Goal: Transaction & Acquisition: Purchase product/service

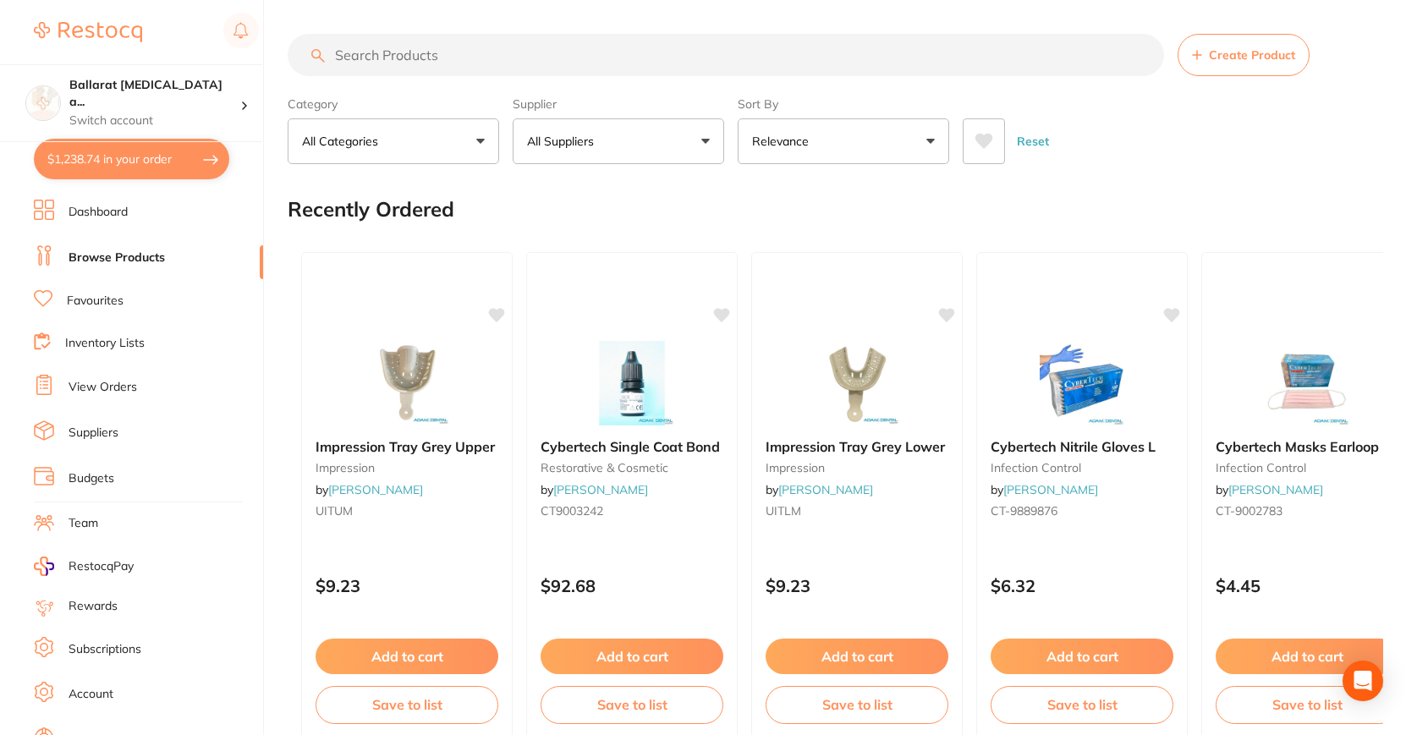
click at [100, 144] on button "$1,238.74 in your order" at bounding box center [131, 159] width 195 height 41
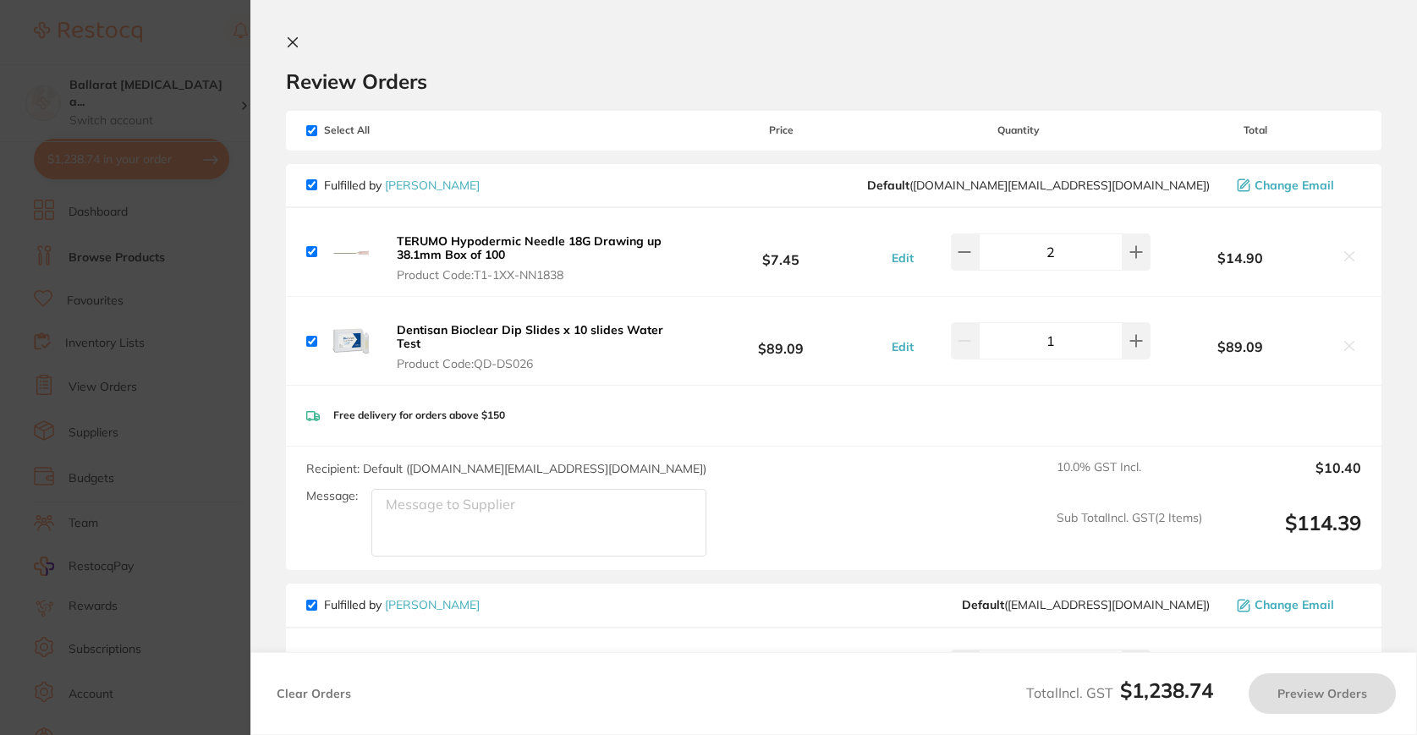
checkbox input "true"
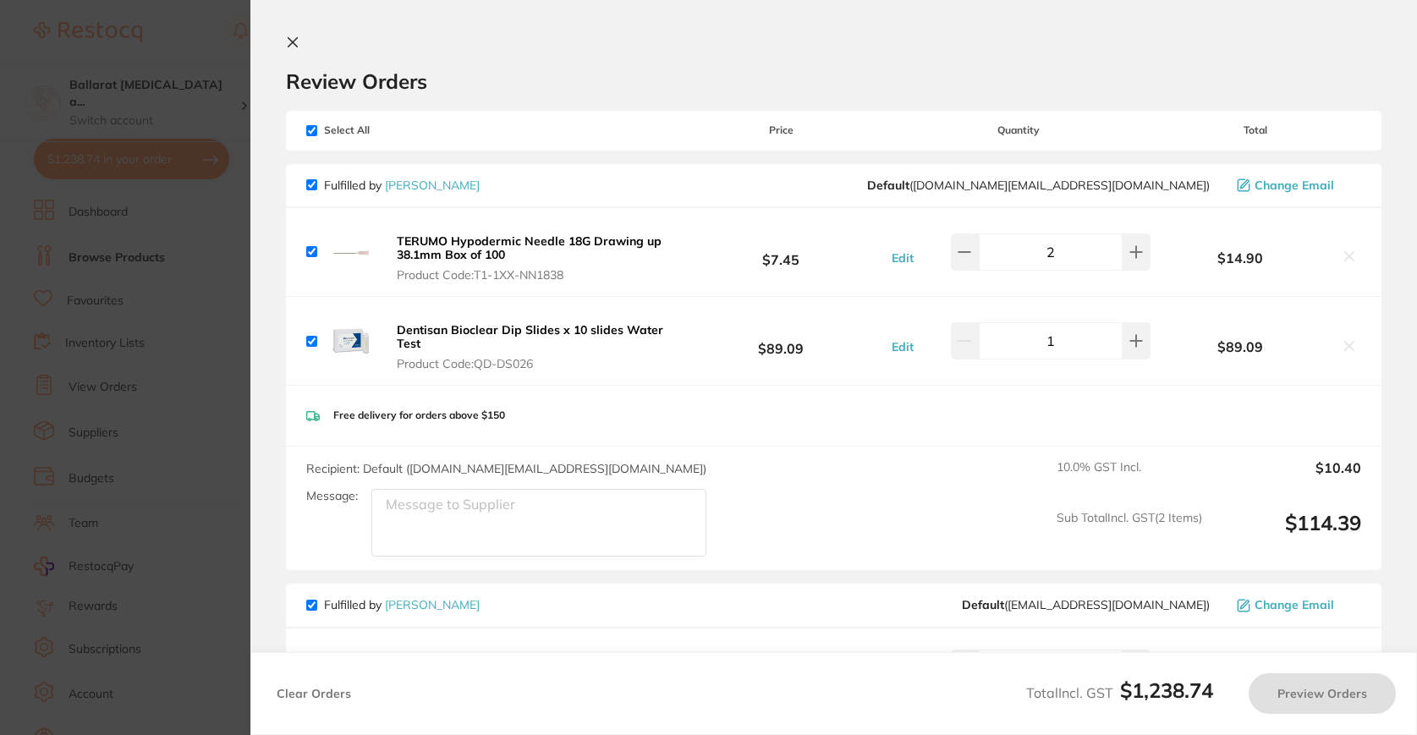
checkbox input "true"
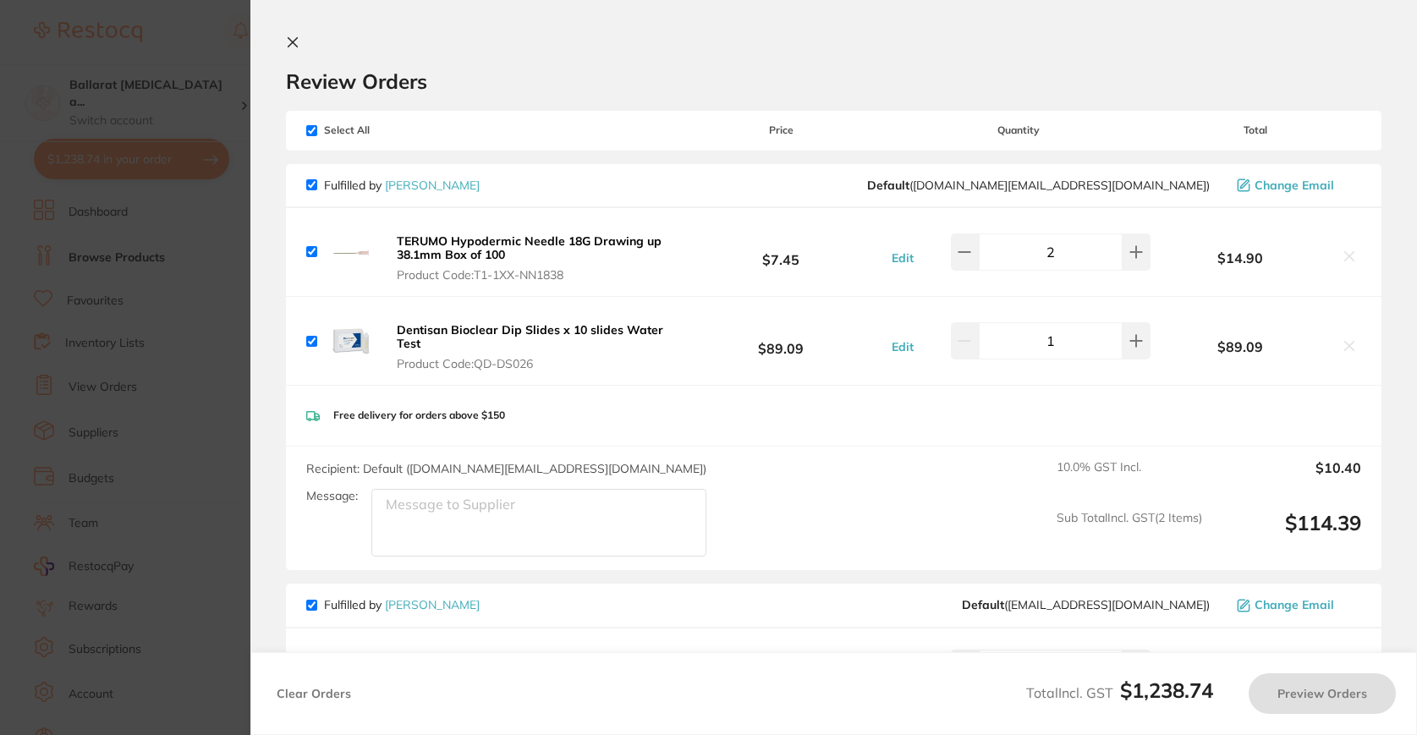
checkbox input "true"
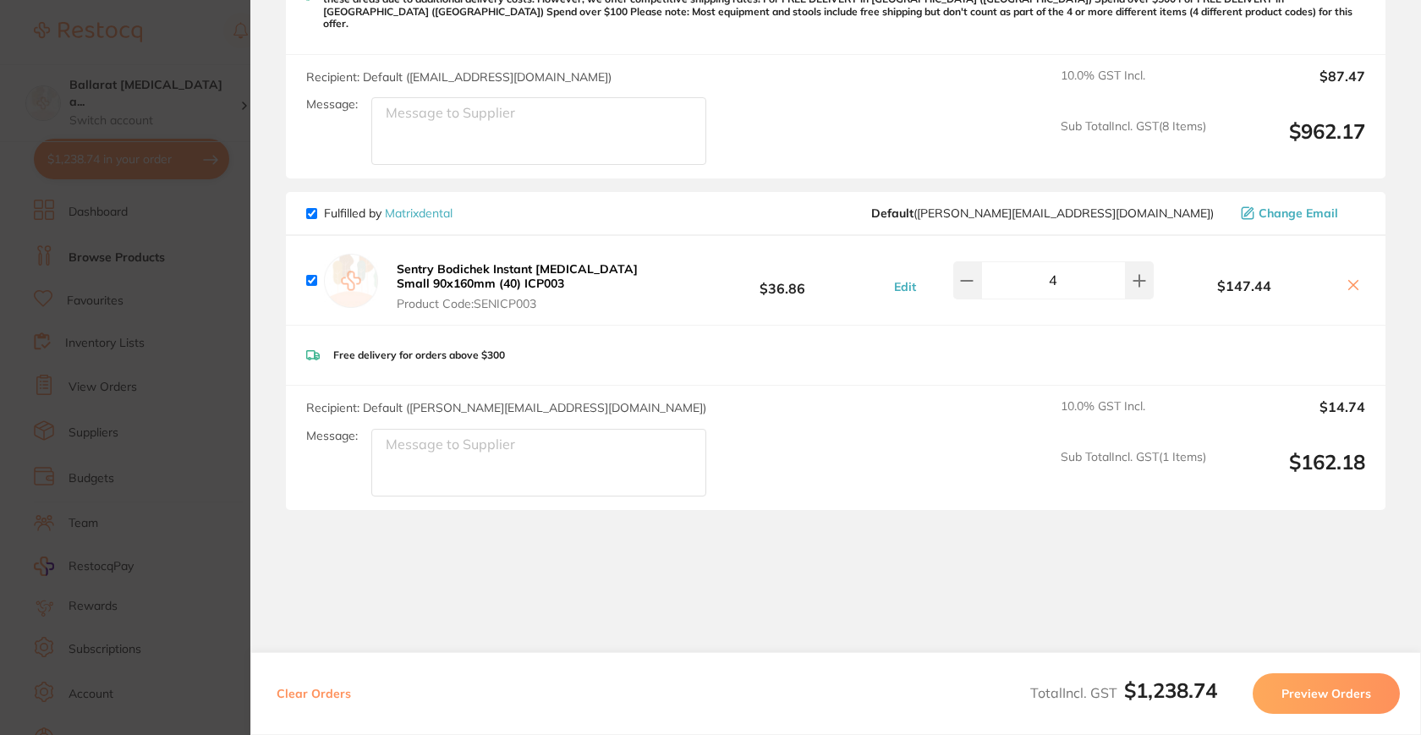
scroll to position [1357, 0]
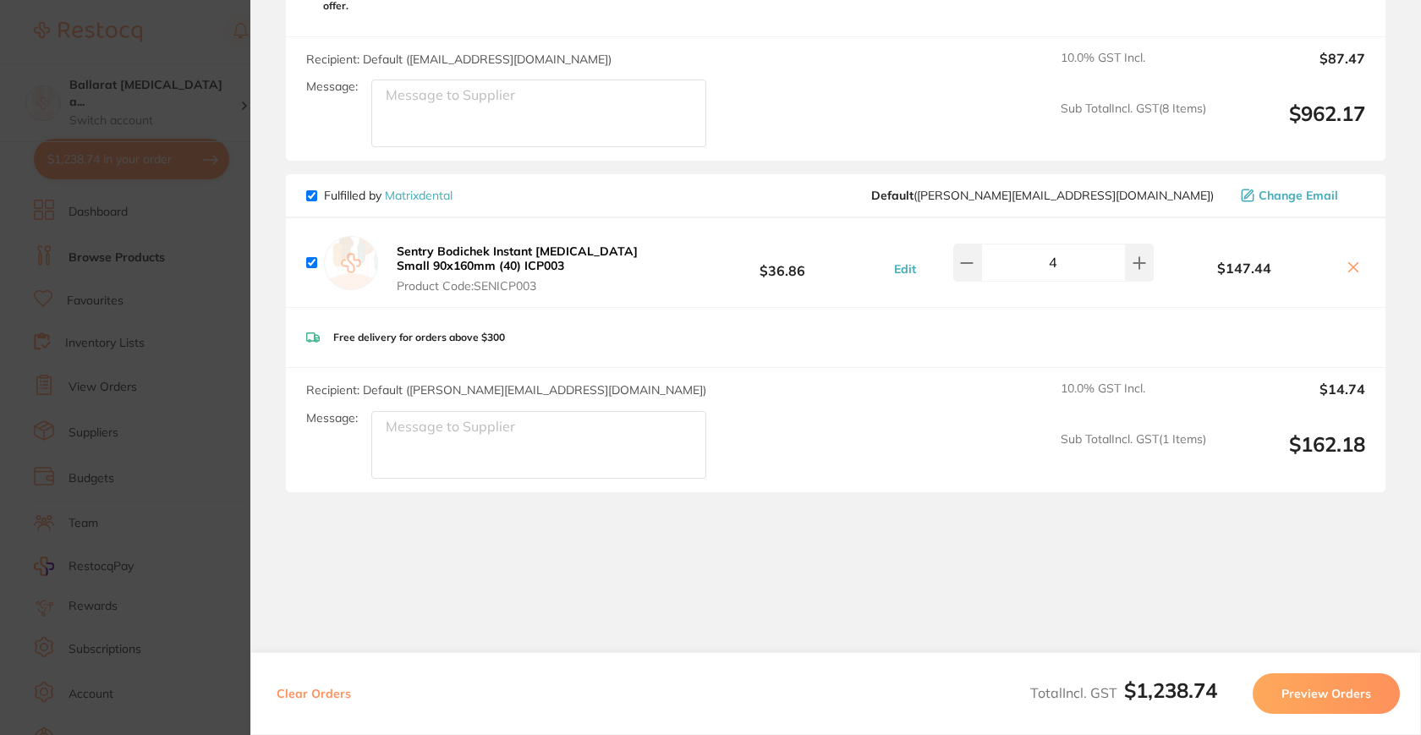
click at [311, 190] on input "checkbox" at bounding box center [311, 195] width 11 height 11
checkbox input "false"
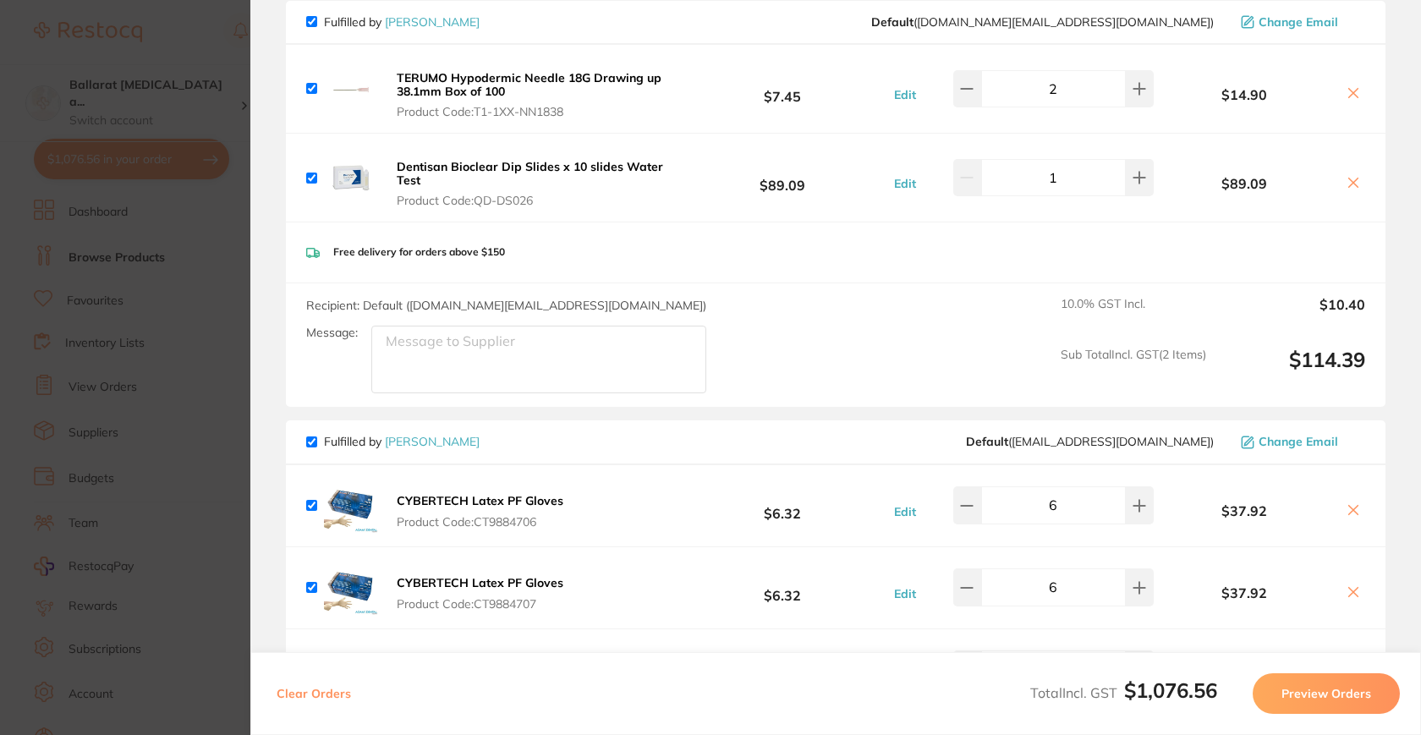
scroll to position [0, 0]
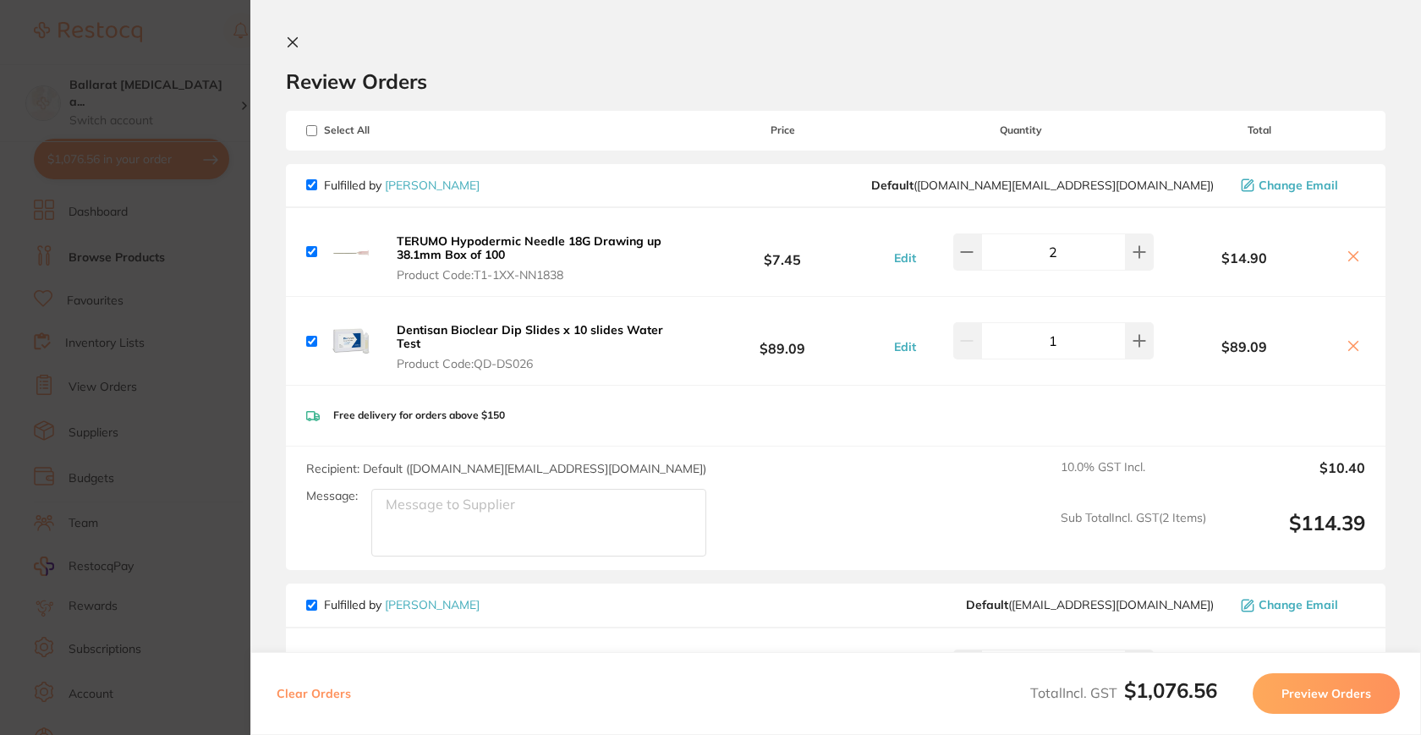
click at [244, 244] on section "Update RRP Set your pre negotiated price for this item. Item Agreed RRP (excl. …" at bounding box center [710, 367] width 1421 height 735
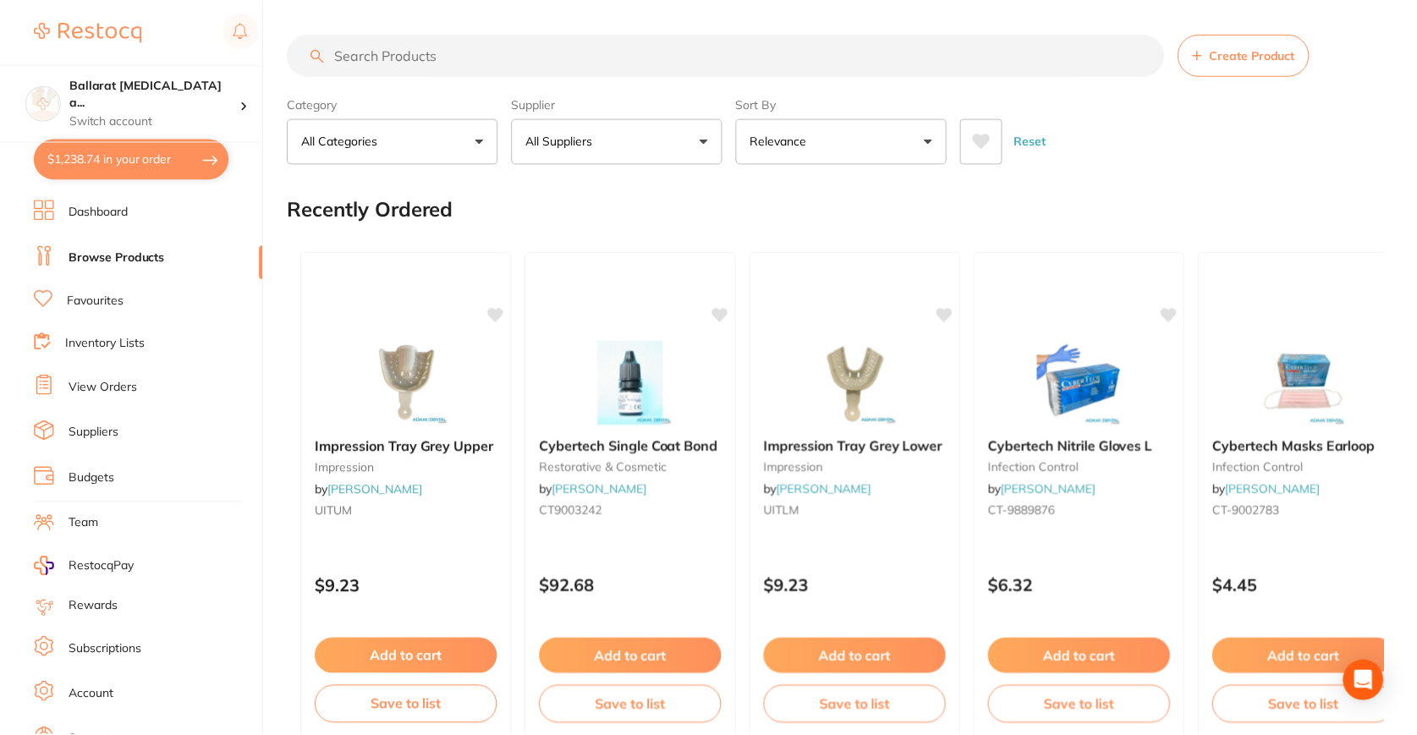
scroll to position [596, 0]
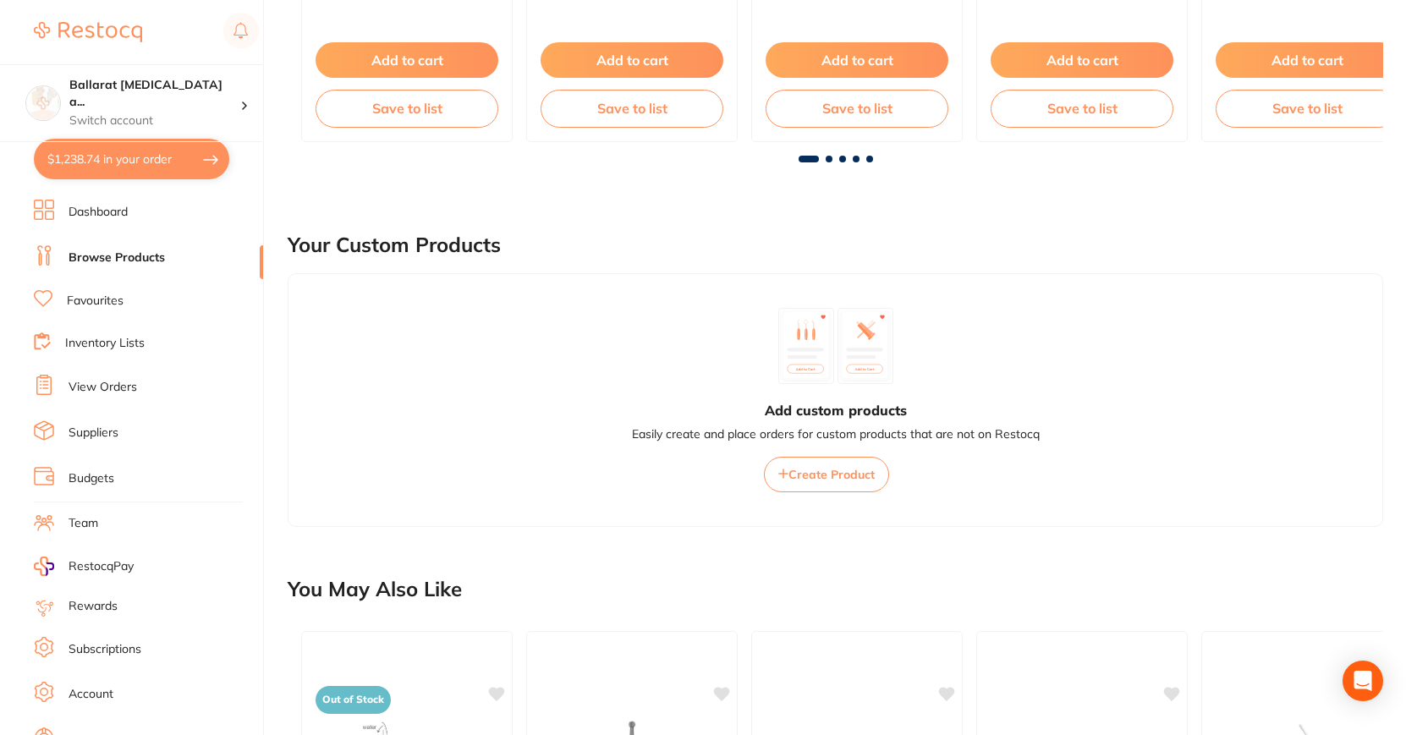
click at [140, 265] on li "Browse Products" at bounding box center [148, 257] width 229 height 25
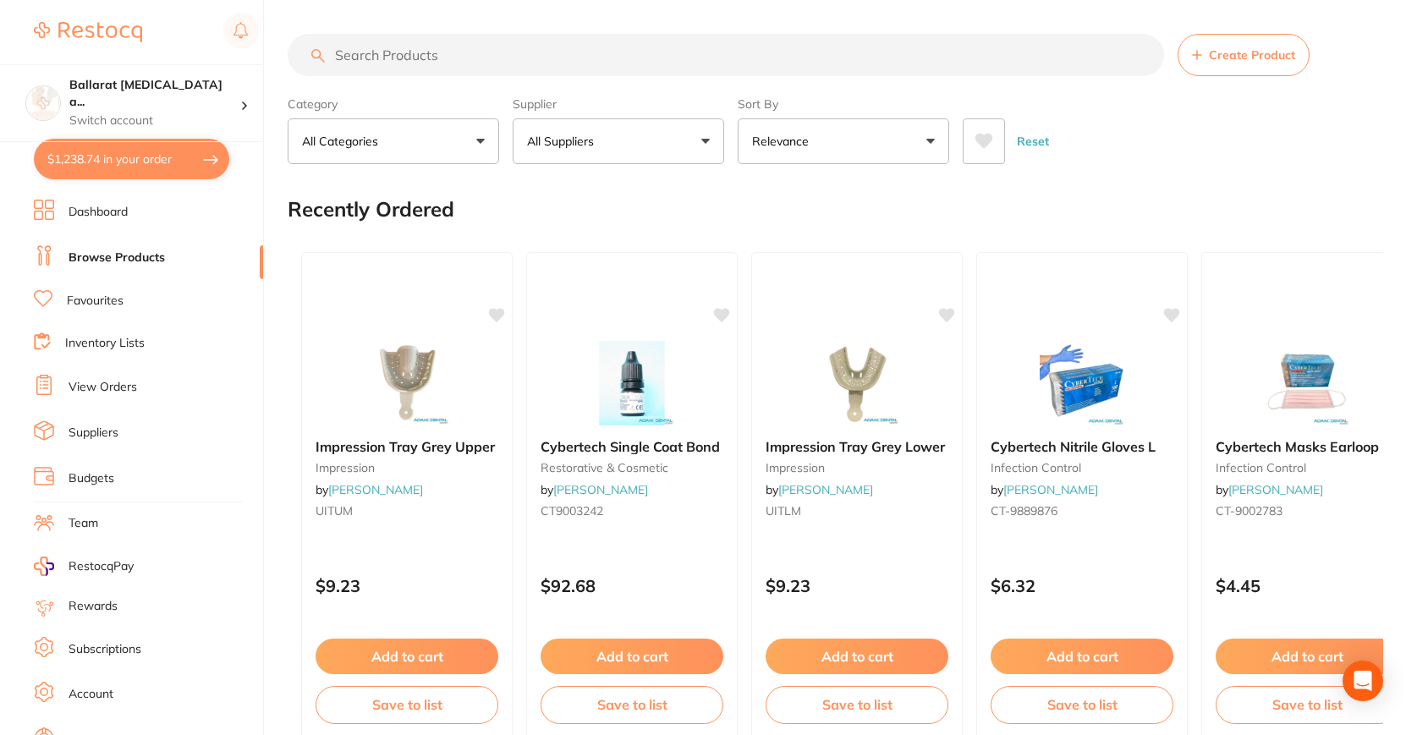
click at [83, 301] on link "Favourites" at bounding box center [95, 301] width 57 height 17
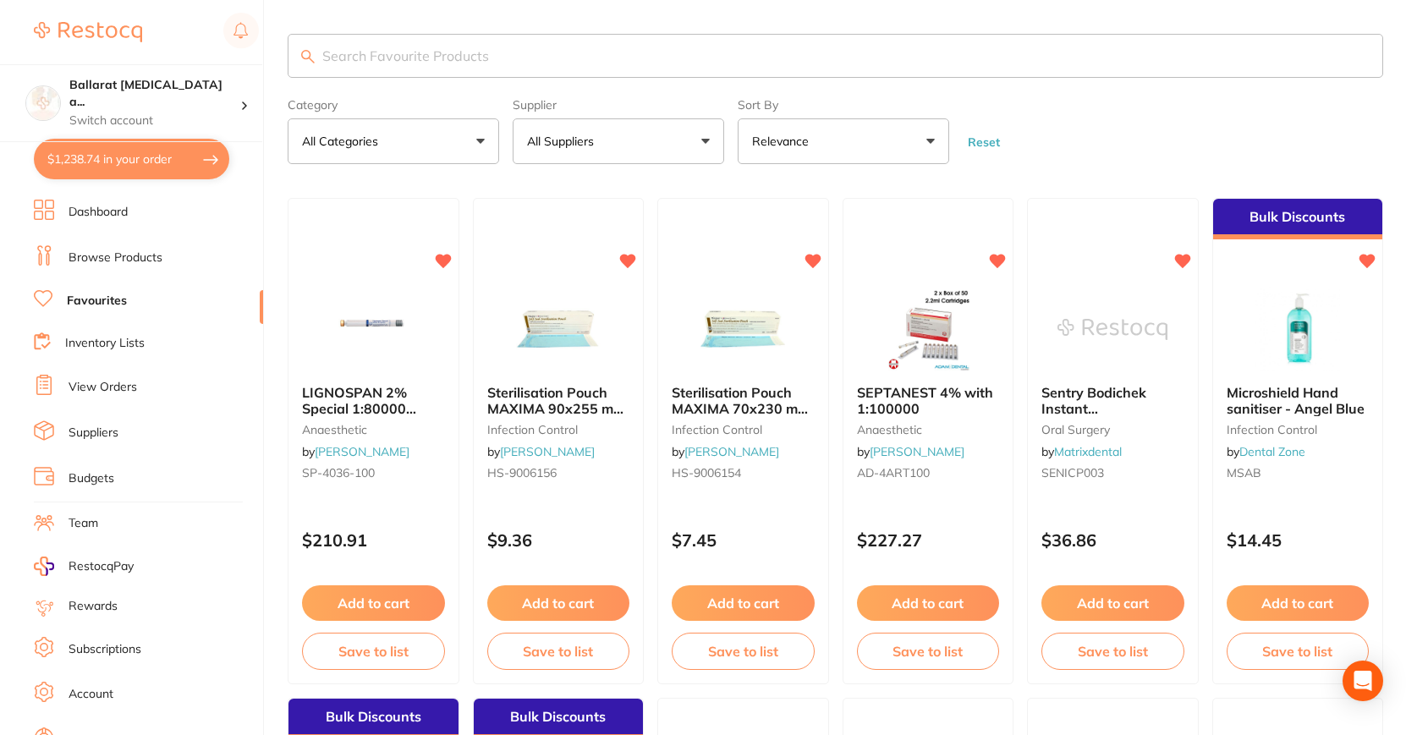
click at [628, 161] on button "All Suppliers" at bounding box center [618, 141] width 211 height 46
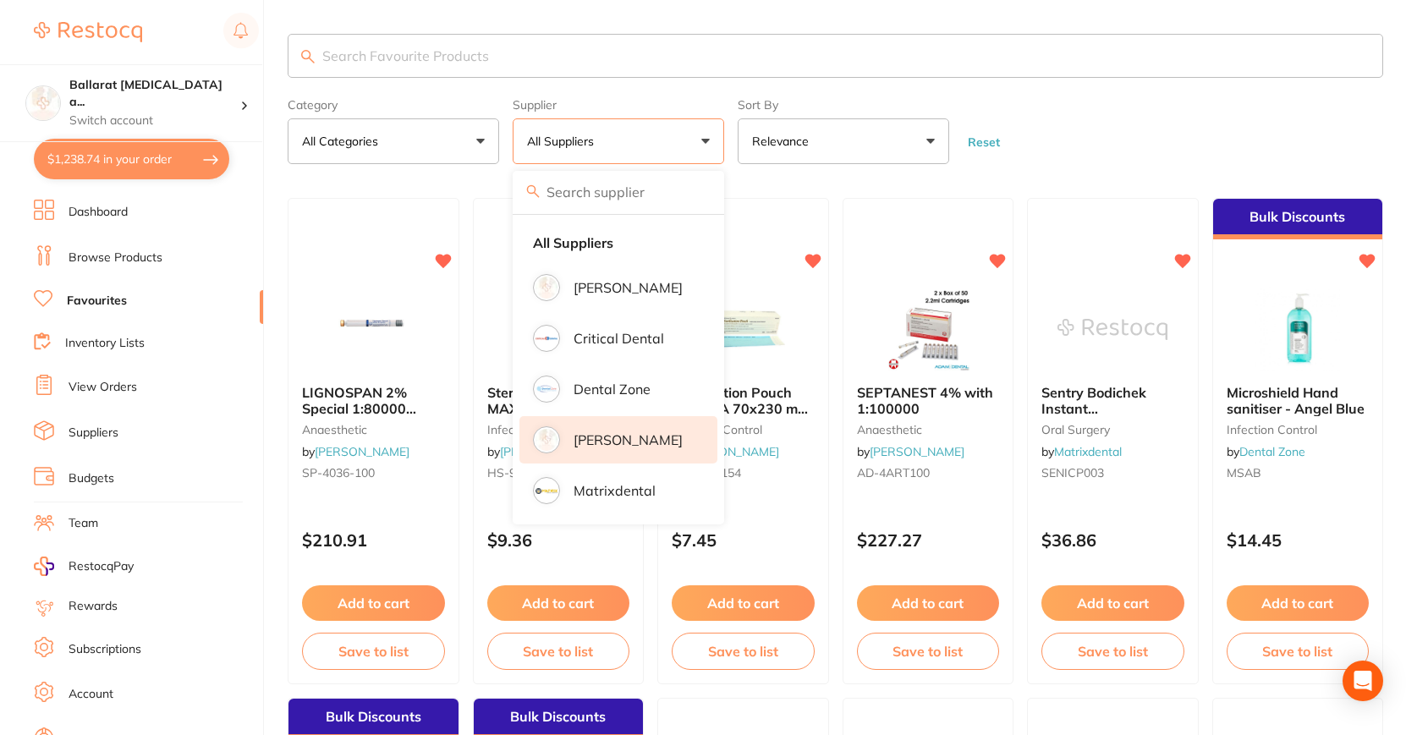
click at [618, 432] on p "[PERSON_NAME]" at bounding box center [628, 439] width 109 height 15
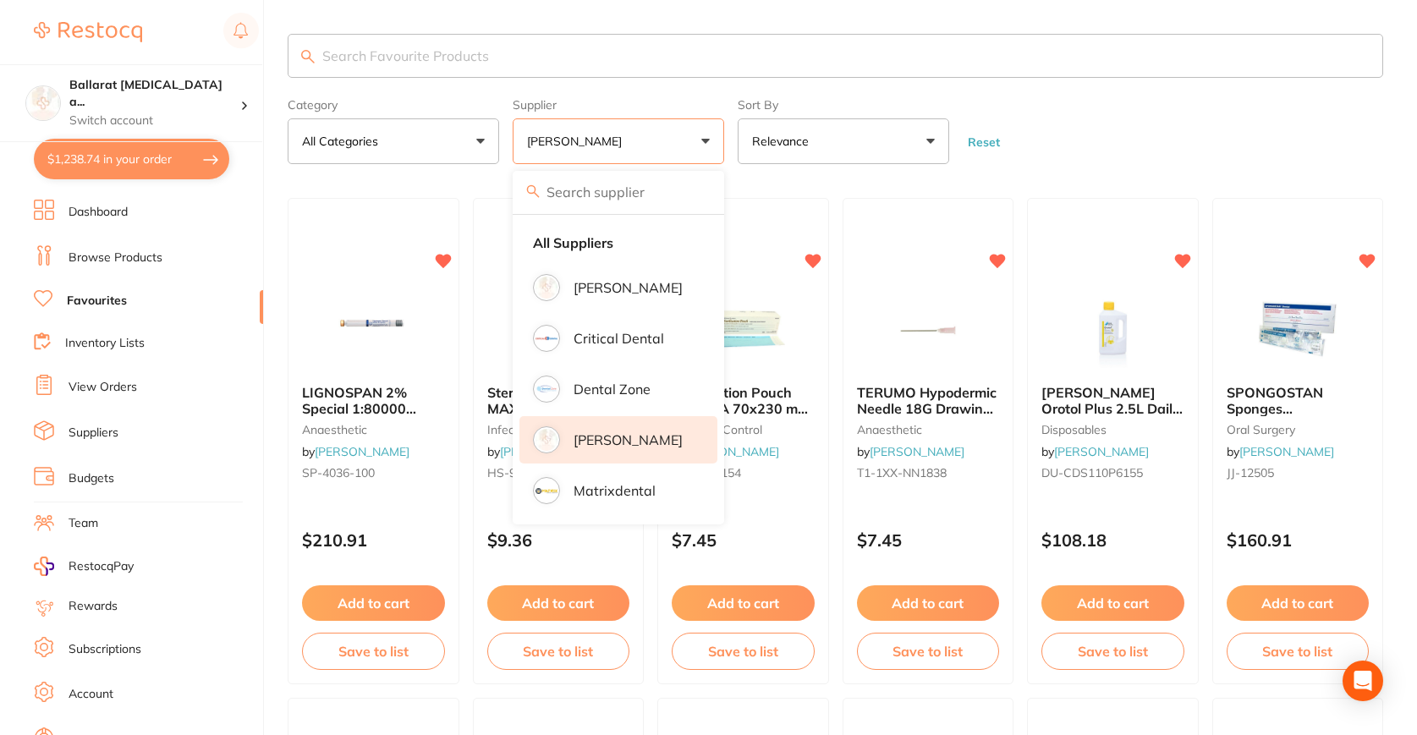
click at [1417, 265] on html "$1,238.74 Ballarat [MEDICAL_DATA] a... Switch account Ballarat [MEDICAL_DATA] a…" at bounding box center [708, 367] width 1417 height 735
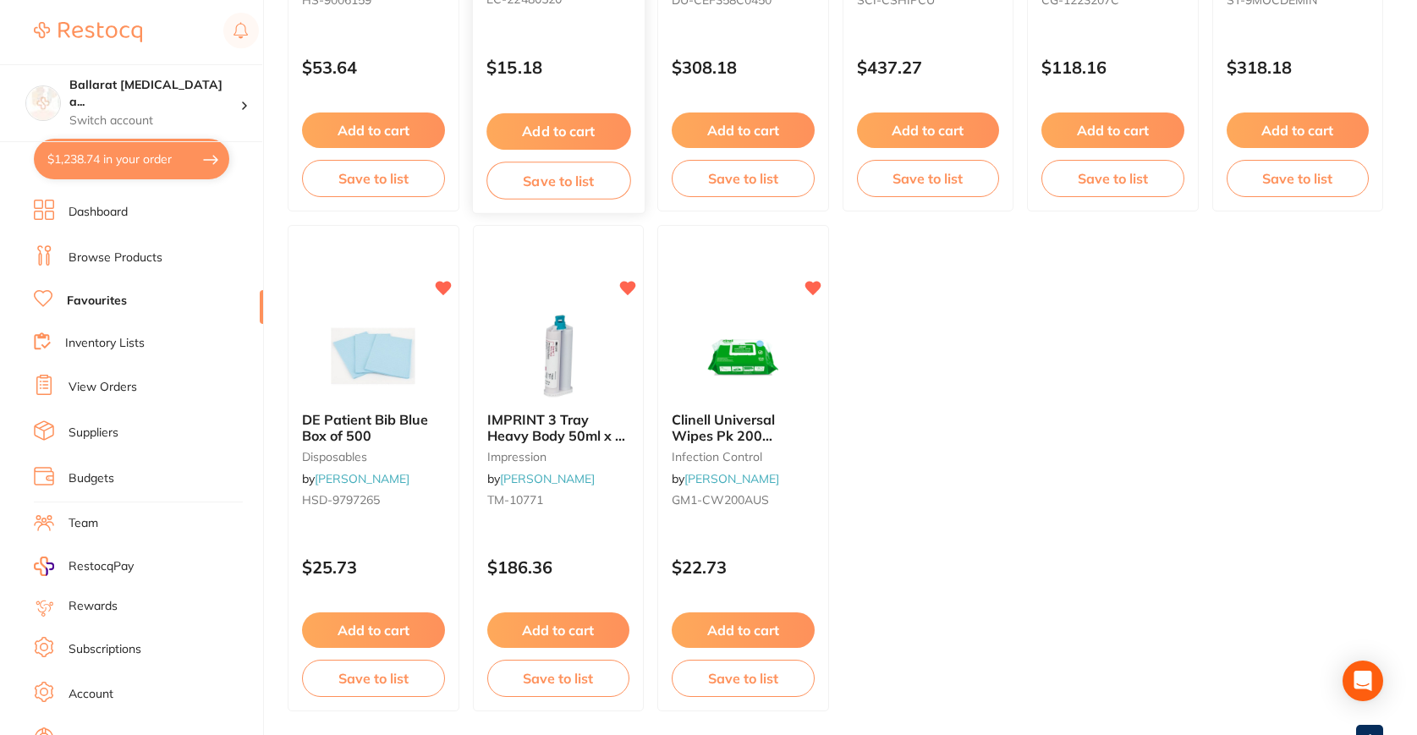
scroll to position [1037, 0]
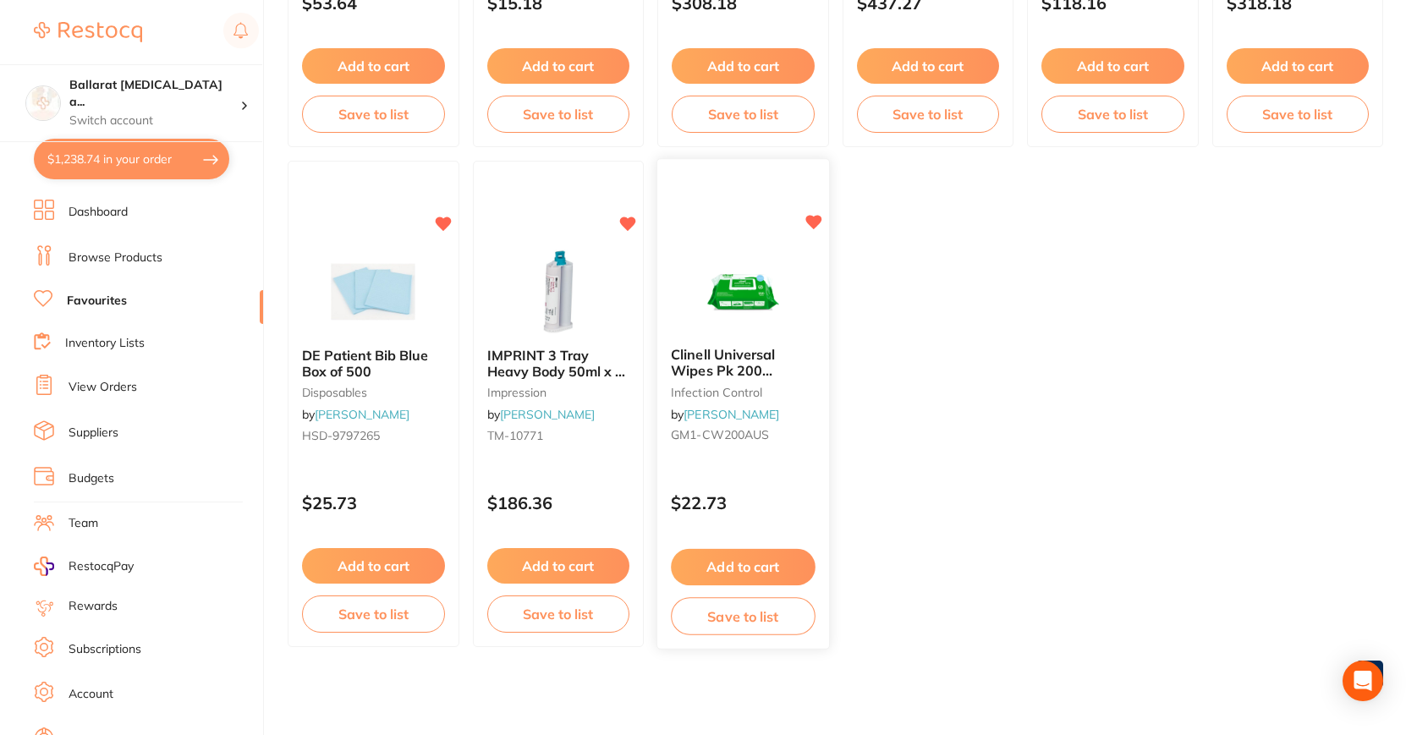
click at [764, 558] on button "Add to cart" at bounding box center [743, 567] width 144 height 36
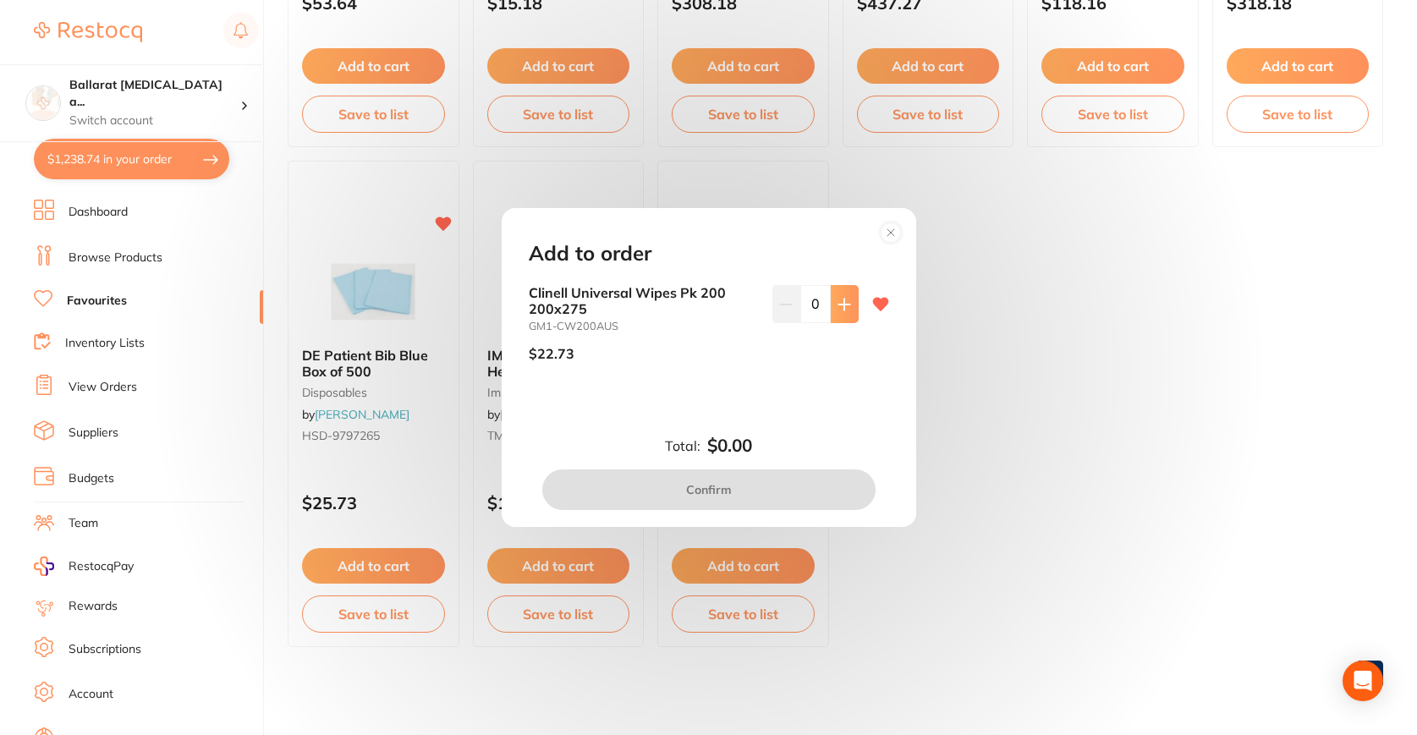
click at [847, 296] on button at bounding box center [845, 303] width 28 height 37
type input "1"
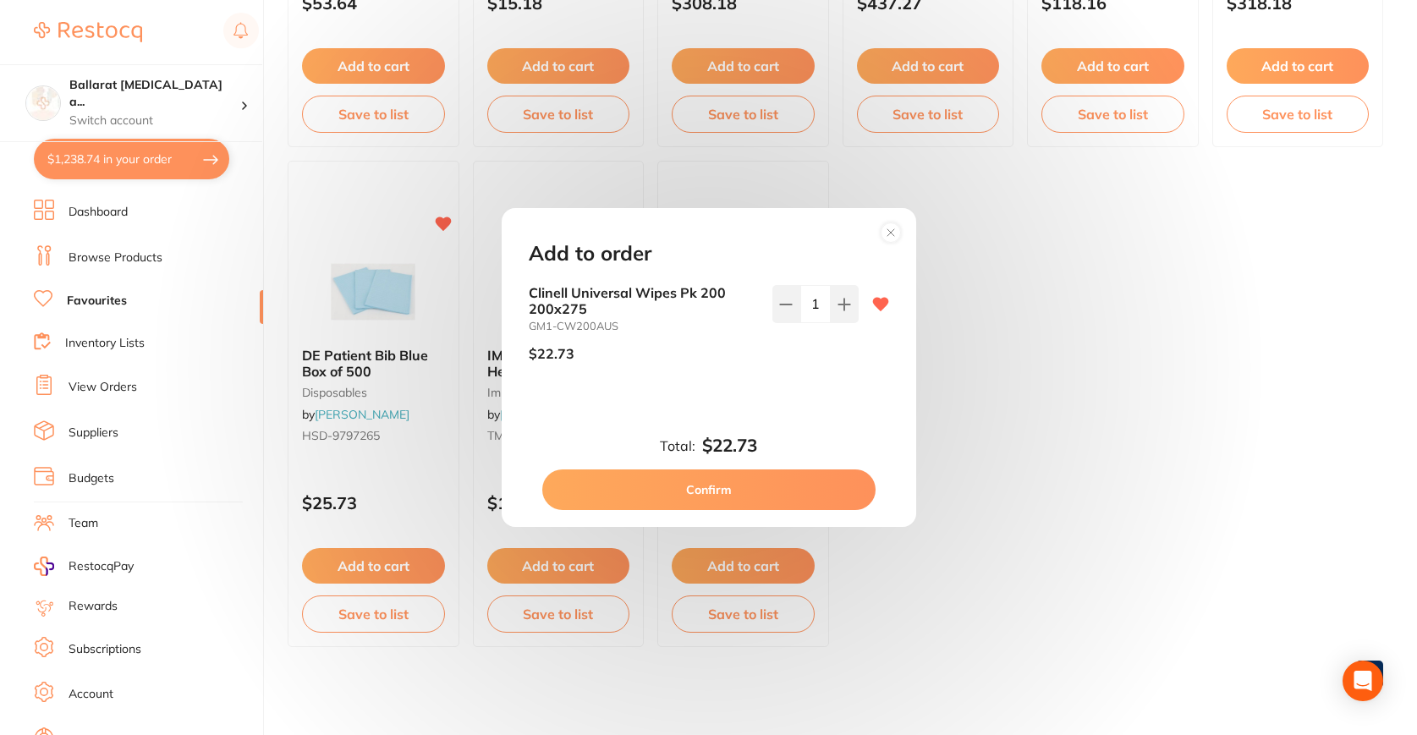
click at [787, 480] on button "Confirm" at bounding box center [708, 489] width 333 height 41
checkbox input "false"
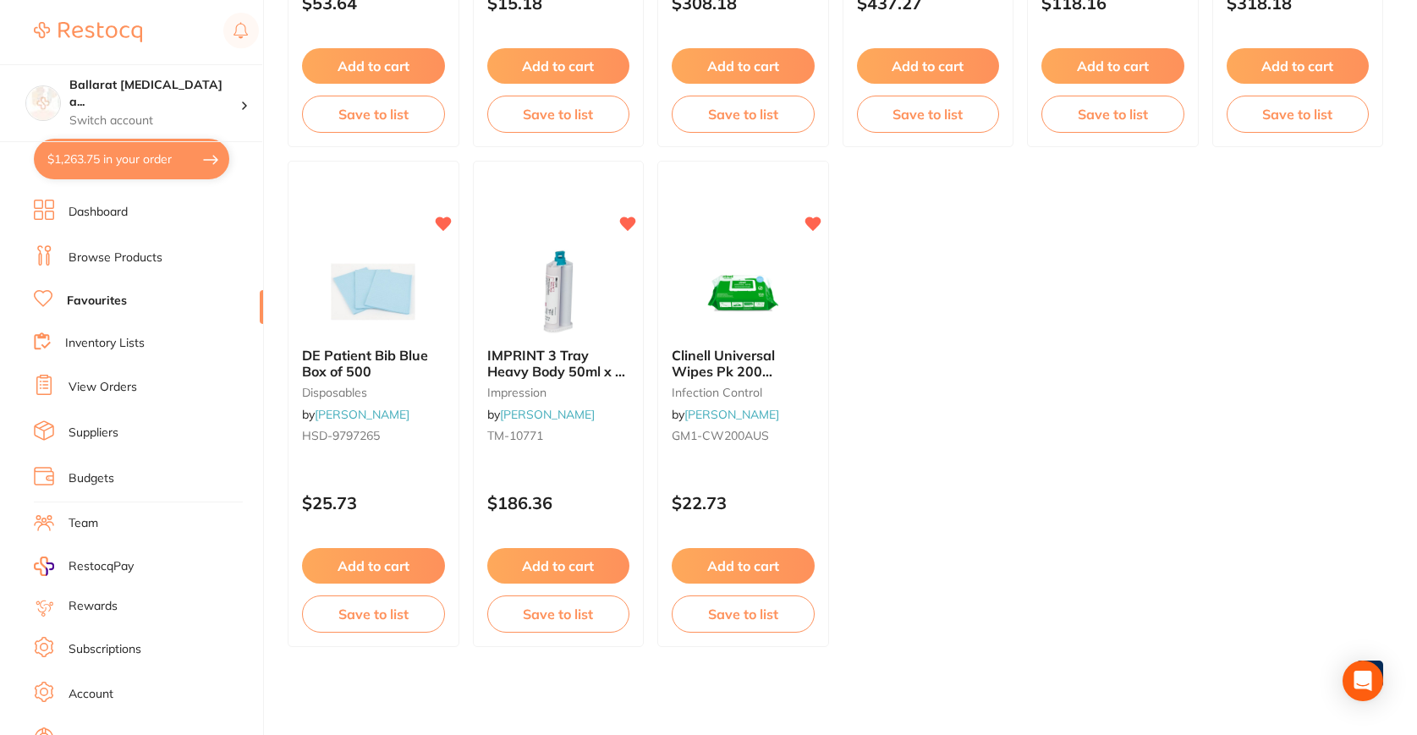
click at [367, 563] on button "Add to cart" at bounding box center [373, 566] width 143 height 36
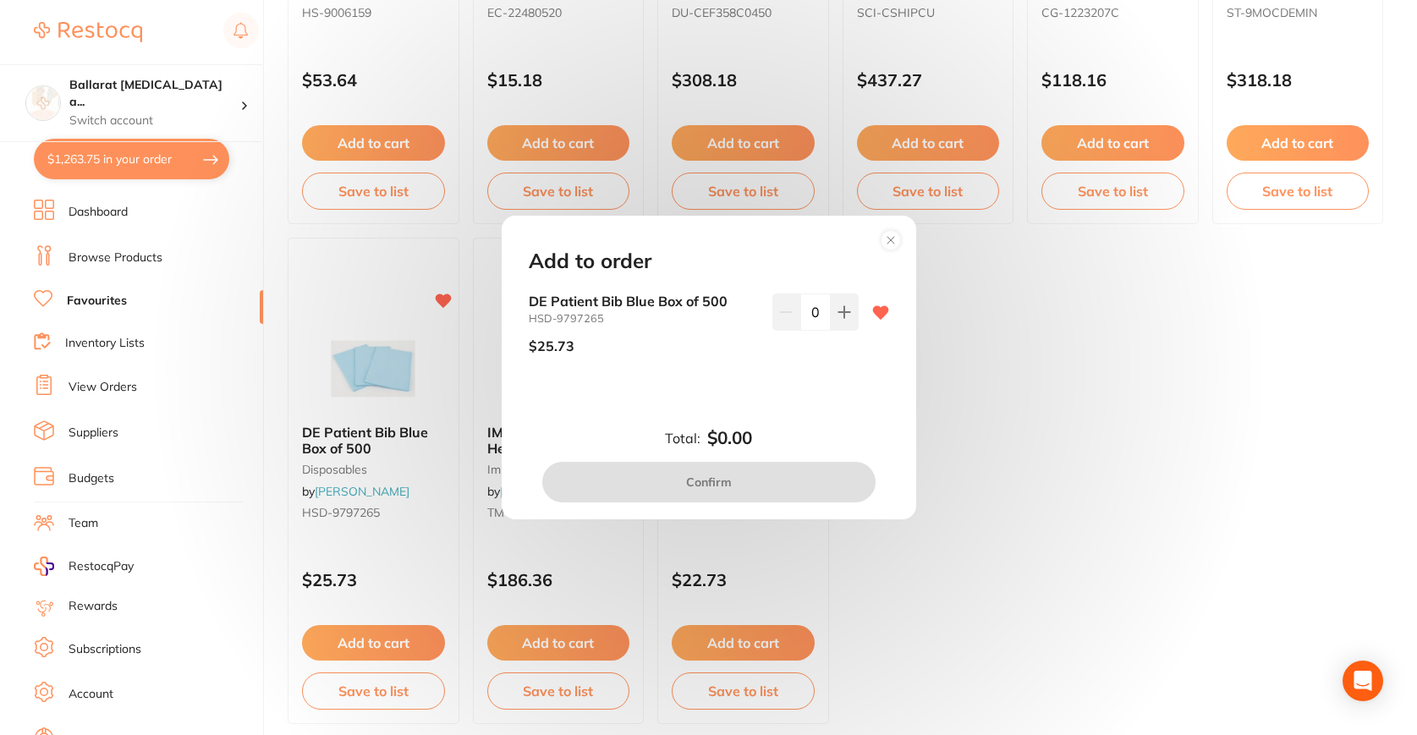
scroll to position [631, 0]
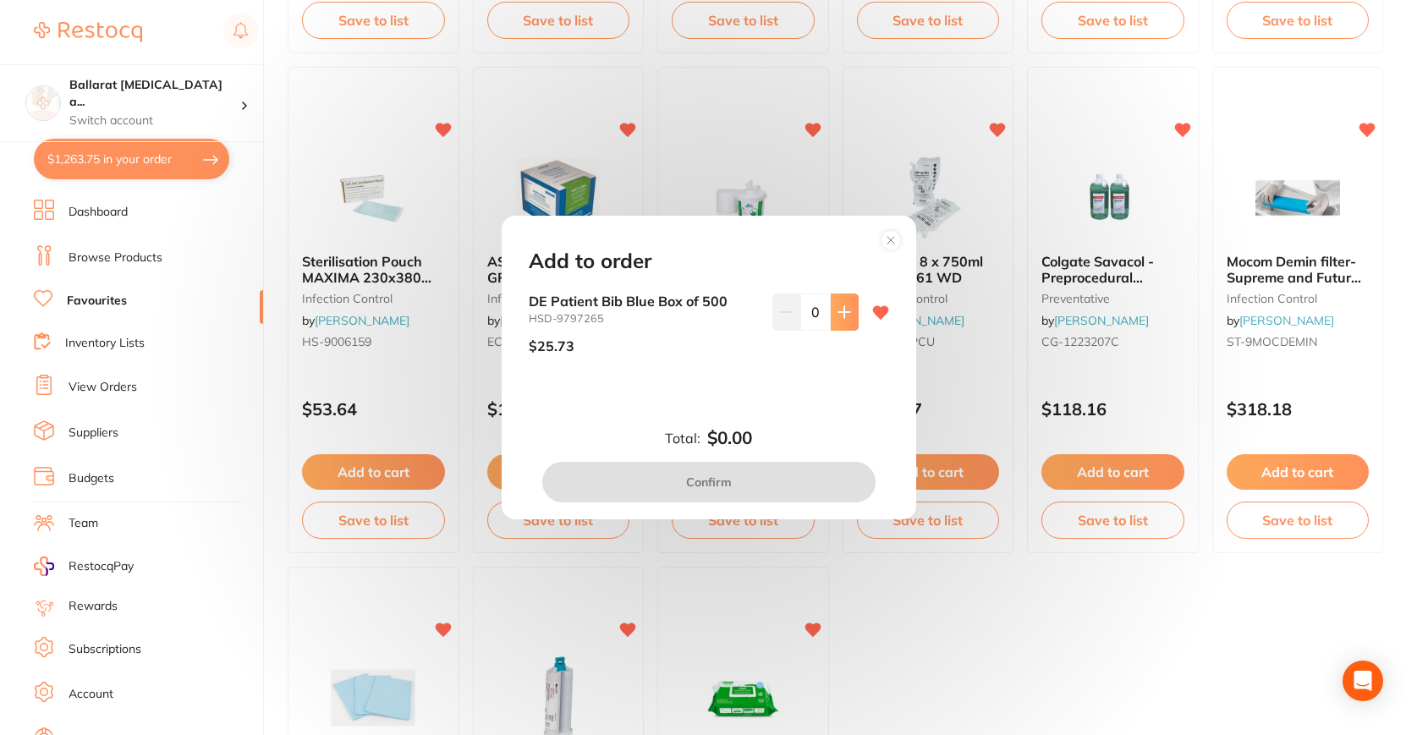
click at [835, 319] on button at bounding box center [845, 312] width 28 height 37
type input "1"
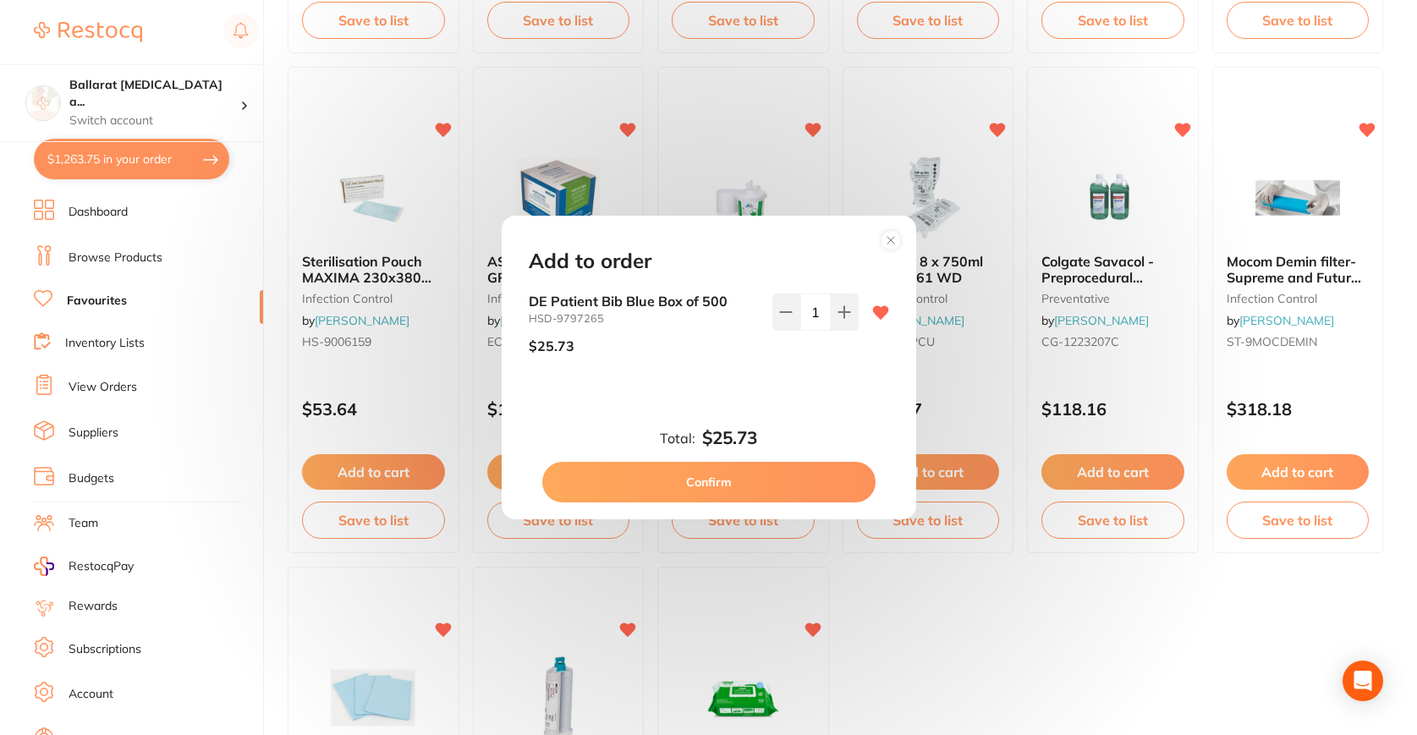
click at [765, 511] on div "Add to order DE Patient Bib Blue Box of 500 HSD-9797265 $25.73 1 Total: $25.73 …" at bounding box center [709, 368] width 415 height 304
click at [765, 491] on button "Confirm" at bounding box center [708, 482] width 333 height 41
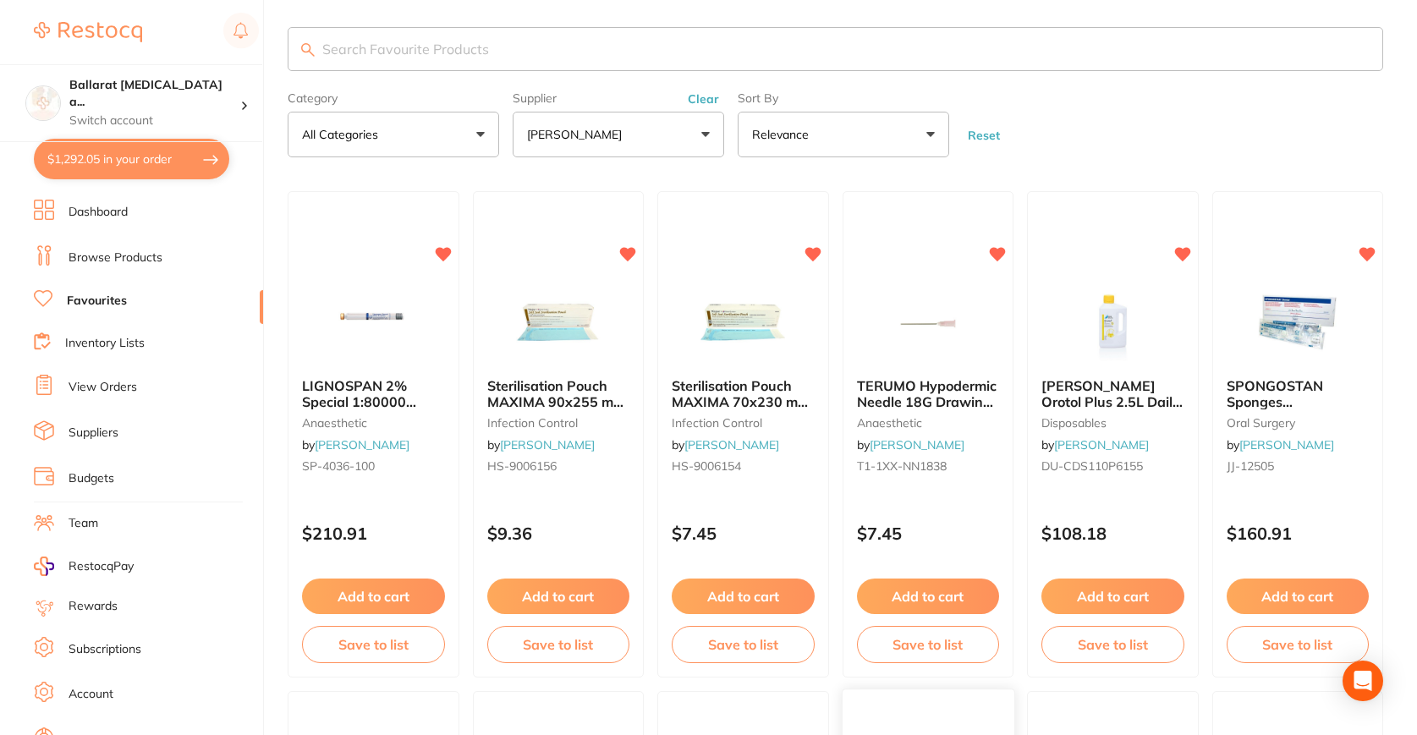
scroll to position [6, 0]
click at [190, 144] on button "$1,292.05 in your order" at bounding box center [131, 159] width 195 height 41
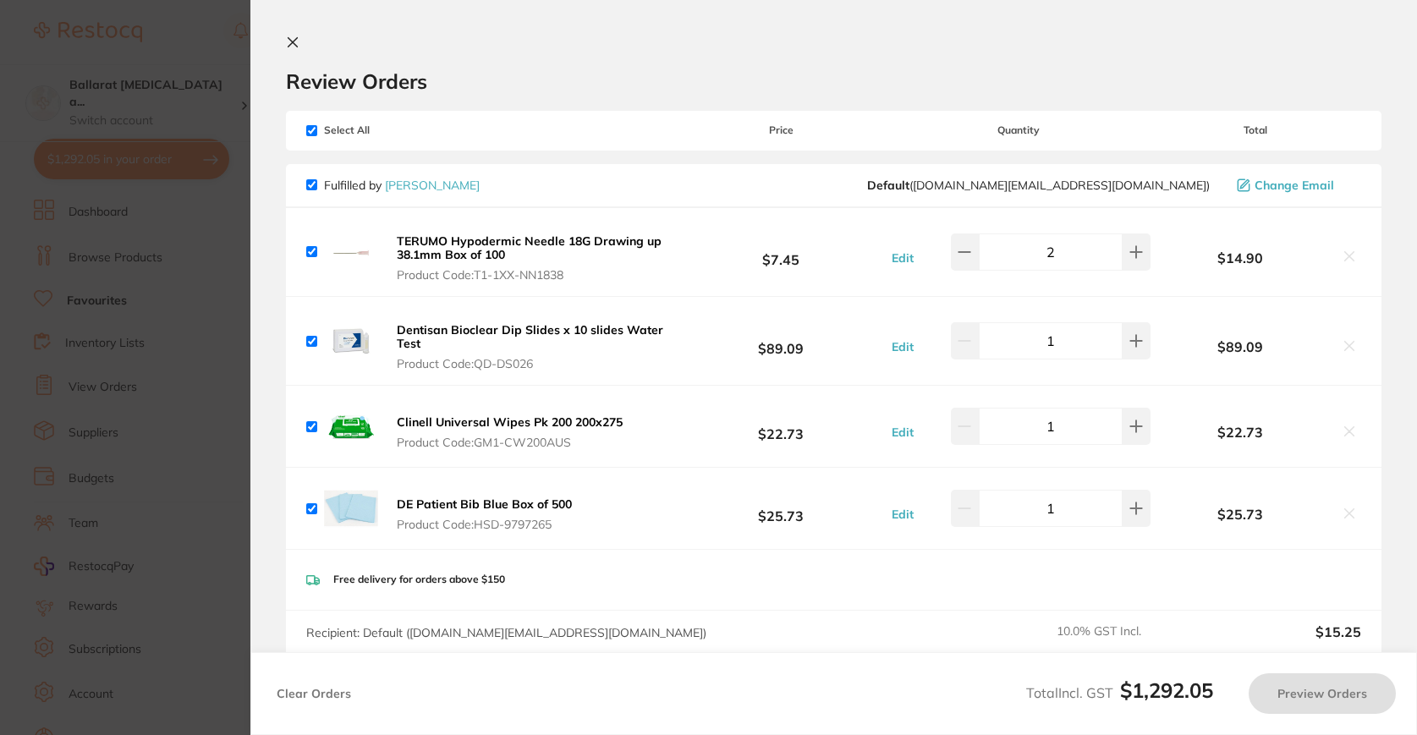
checkbox input "true"
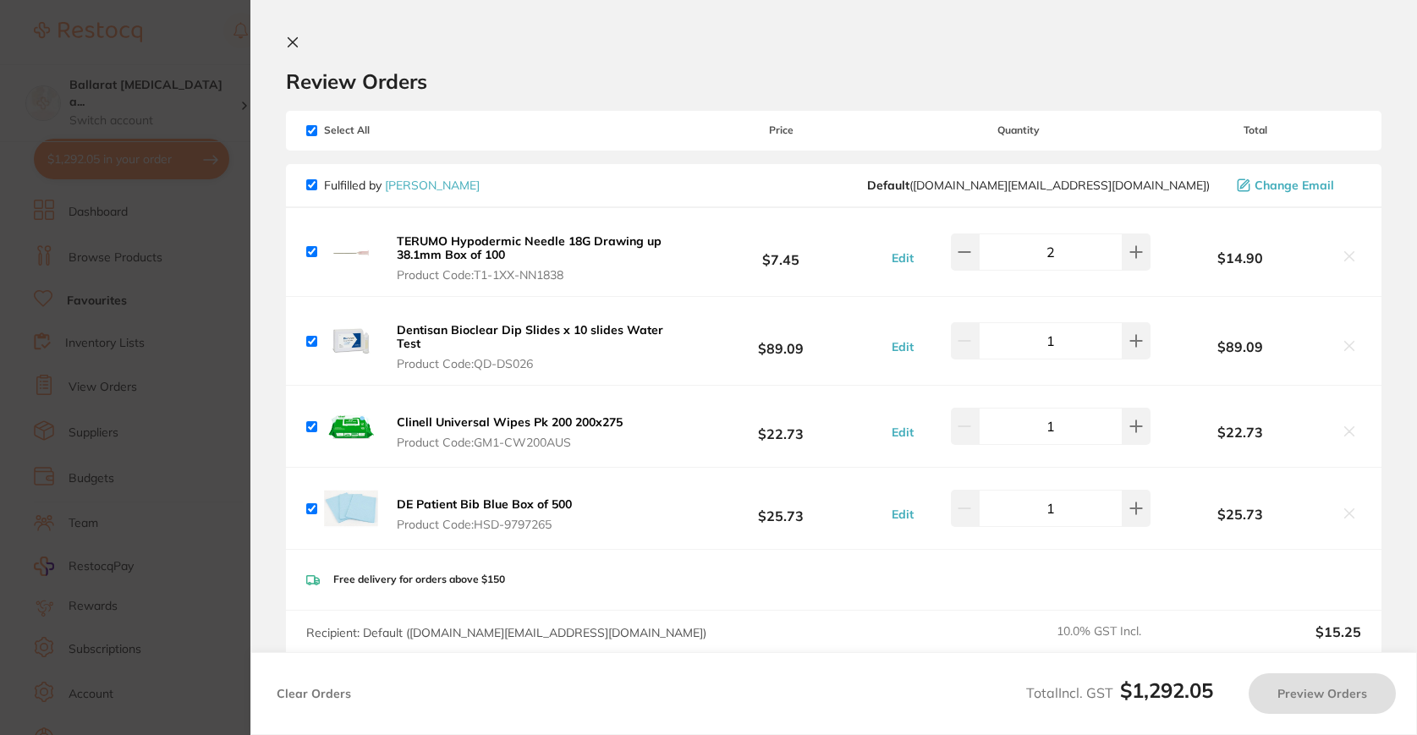
checkbox input "true"
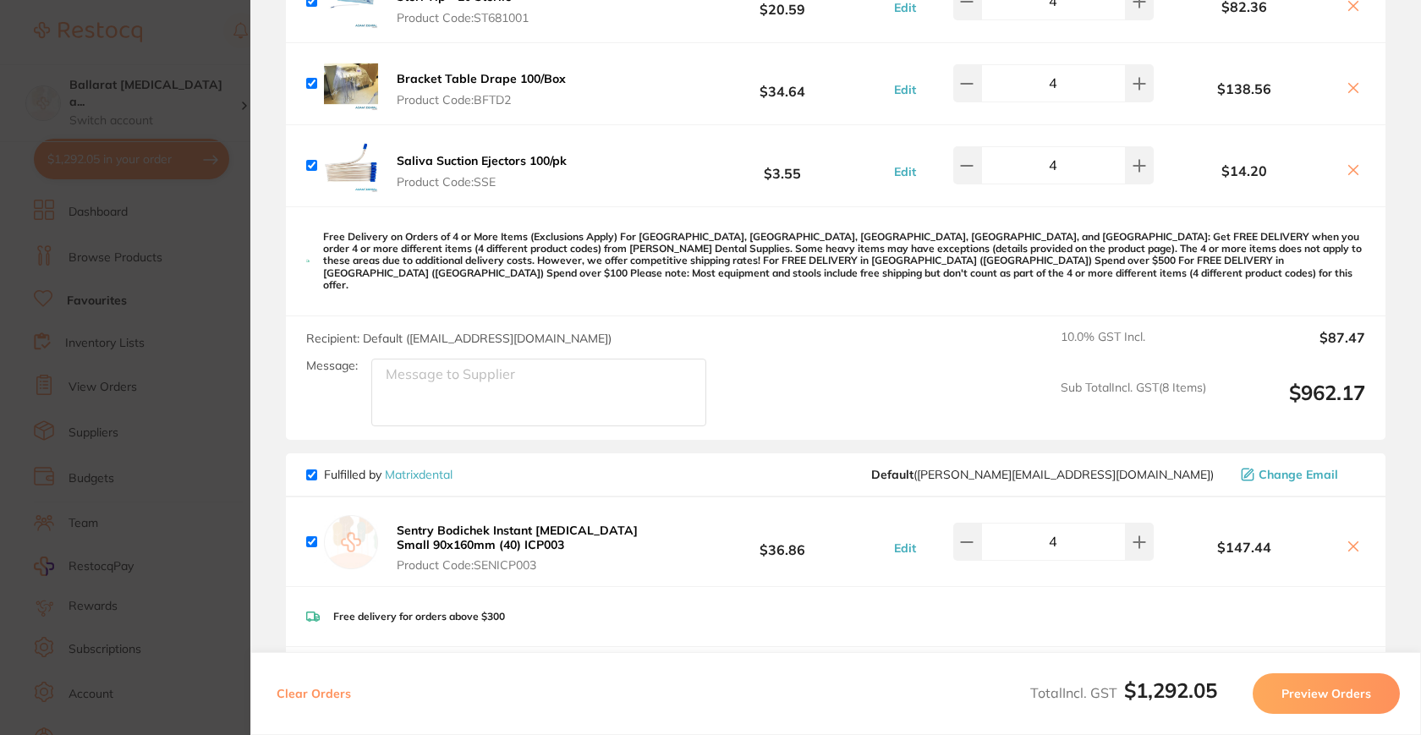
scroll to position [1243, 0]
click at [304, 468] on div "Fulfilled by Matrixdental Default ( [PERSON_NAME][EMAIL_ADDRESS][DOMAIN_NAME] )…" at bounding box center [836, 475] width 1100 height 44
click at [311, 466] on span "Fulfilled by Matrixdental" at bounding box center [379, 473] width 146 height 15
click at [311, 469] on input "checkbox" at bounding box center [311, 474] width 11 height 11
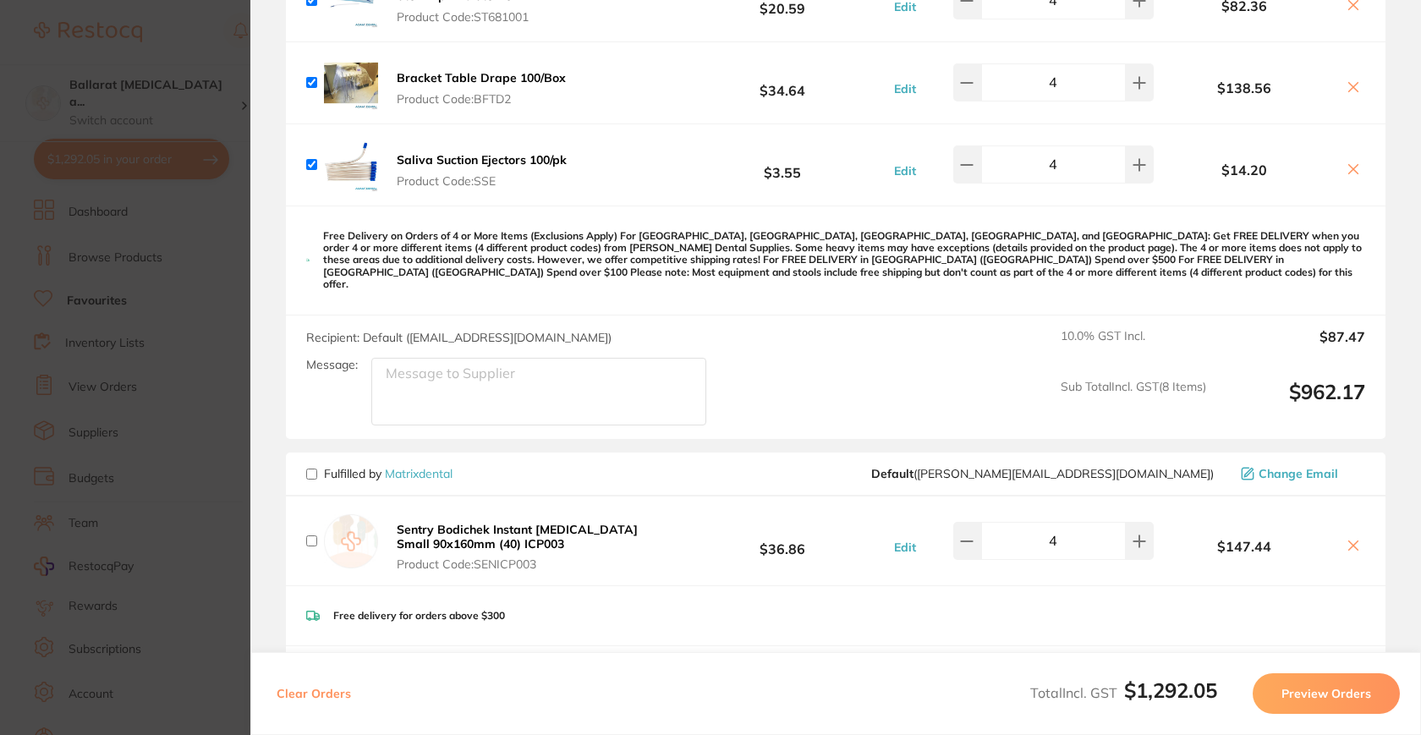
checkbox input "false"
click at [1305, 689] on button "Preview Orders" at bounding box center [1326, 693] width 147 height 41
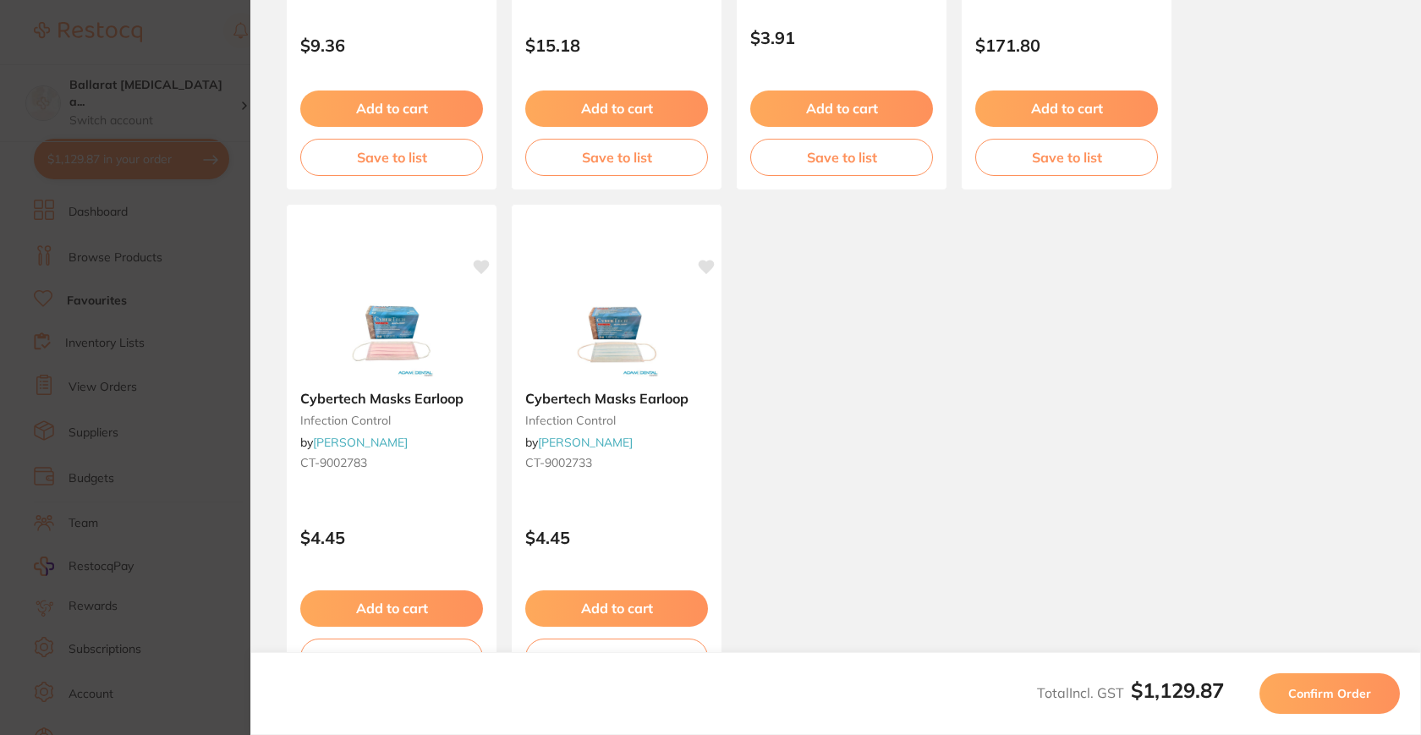
scroll to position [0, 0]
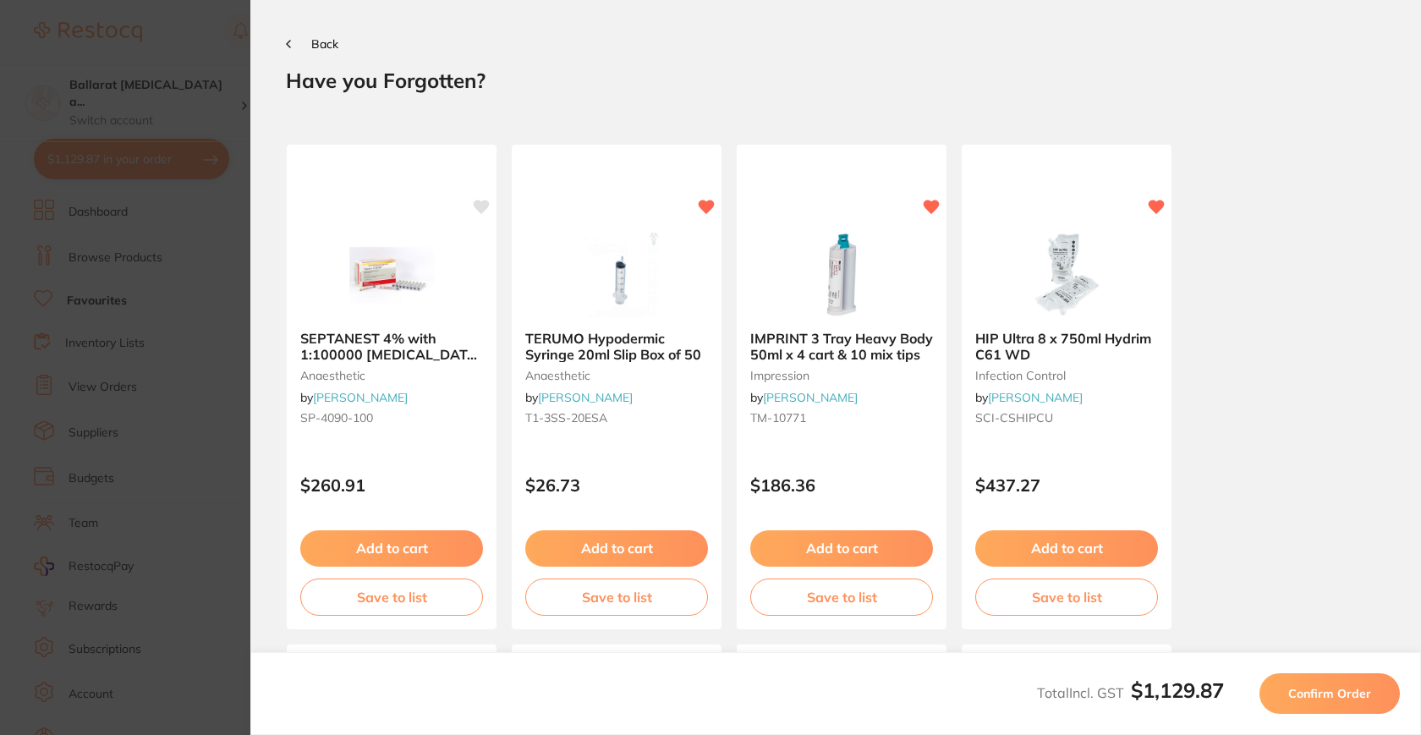
click at [1302, 700] on span "Confirm Order" at bounding box center [1329, 693] width 83 height 15
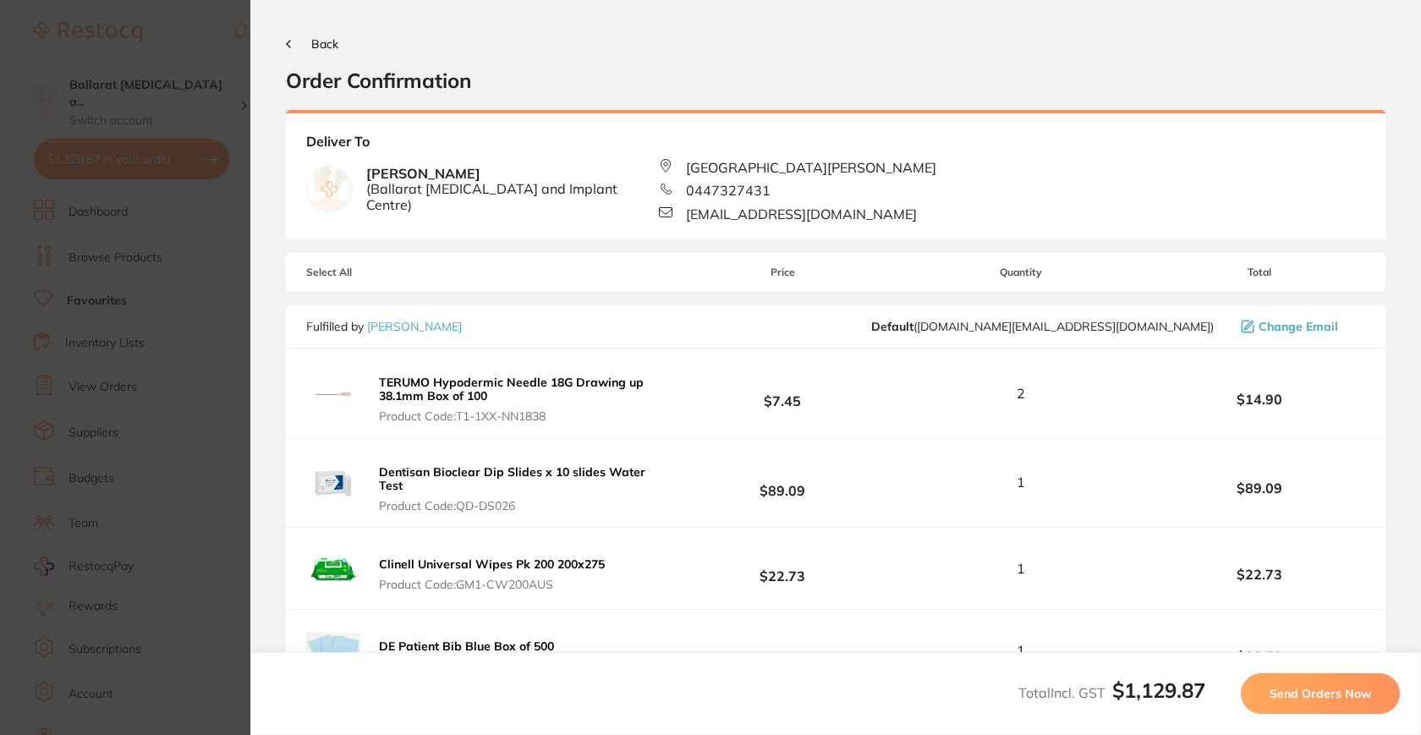
click at [1381, 687] on button "Send Orders Now" at bounding box center [1320, 693] width 159 height 41
